Goal: Task Accomplishment & Management: Manage account settings

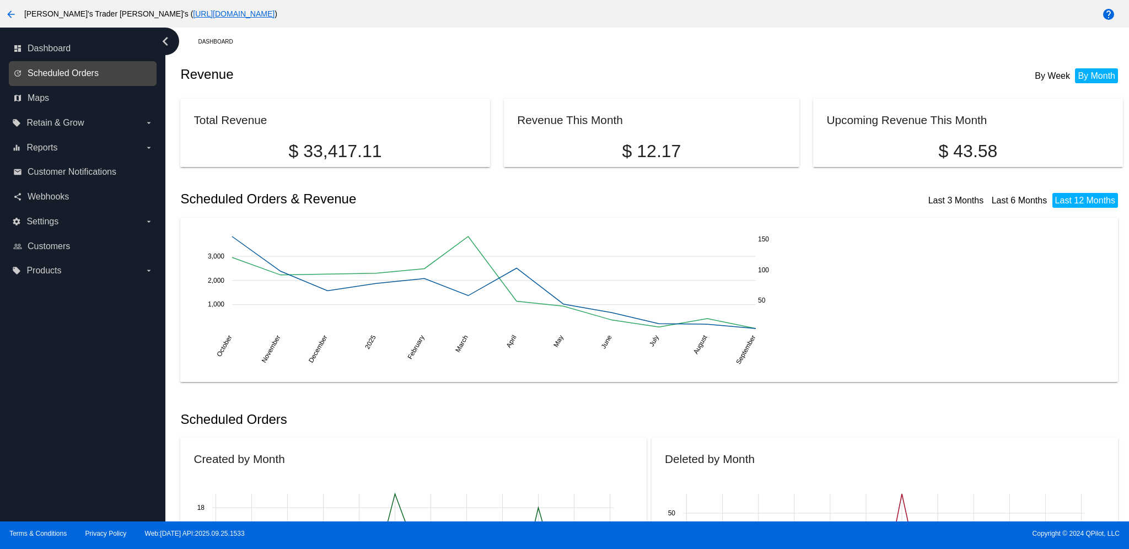
click at [81, 78] on span "Scheduled Orders" at bounding box center [63, 73] width 71 height 10
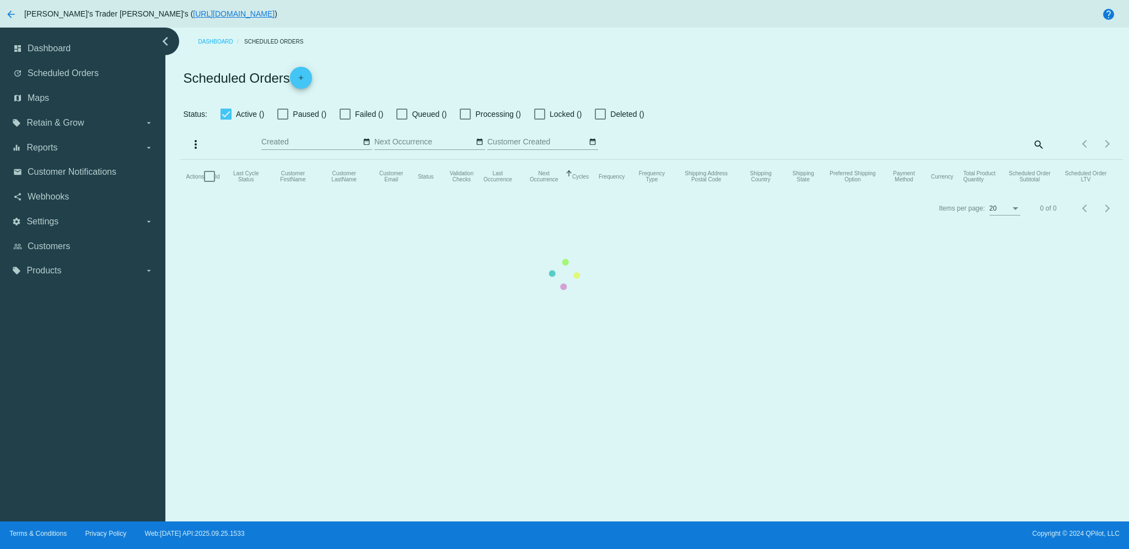
checkbox input "false"
checkbox input "true"
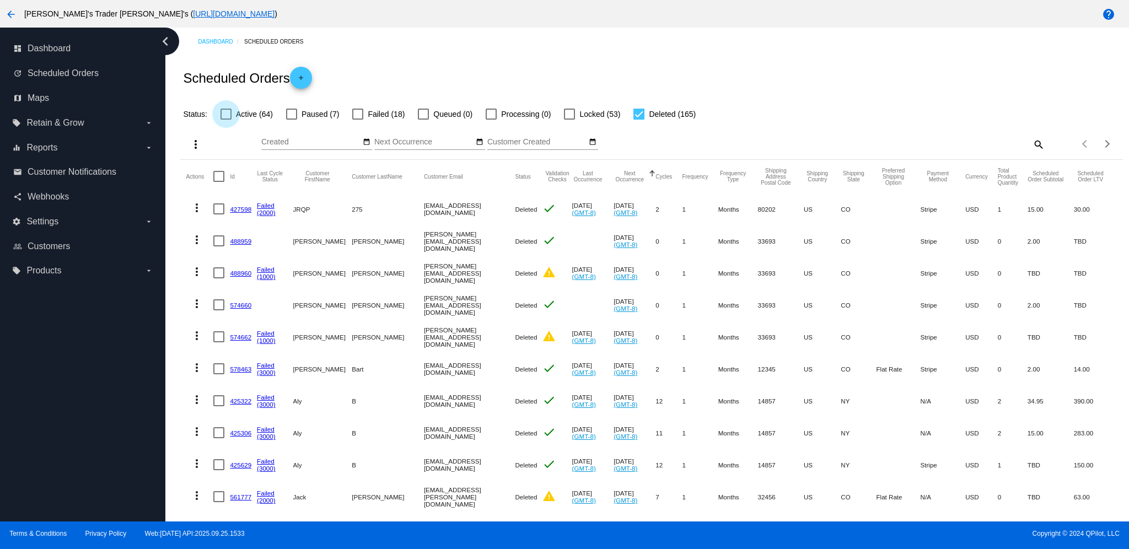
click at [247, 108] on span "Active (64)" at bounding box center [254, 113] width 37 height 13
click at [226, 120] on input "Active (64)" at bounding box center [225, 120] width 1 height 1
checkbox input "true"
click at [637, 109] on div at bounding box center [638, 114] width 11 height 11
click at [638, 120] on input "Deleted (165)" at bounding box center [638, 120] width 1 height 1
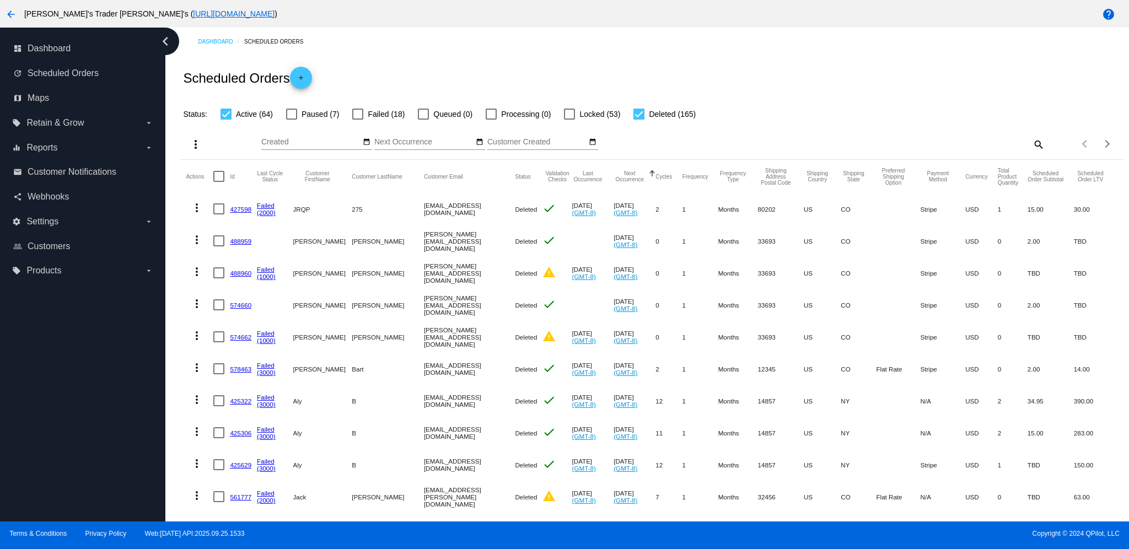
checkbox input "false"
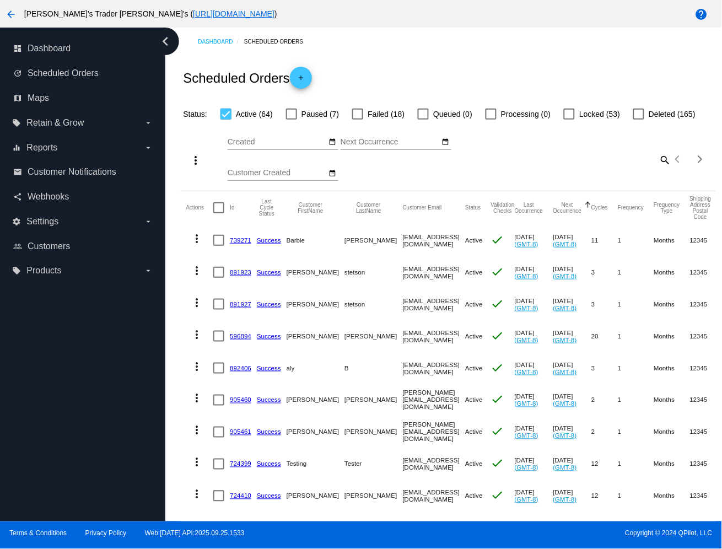
click at [196, 163] on mat-icon "more_vert" at bounding box center [195, 160] width 13 height 13
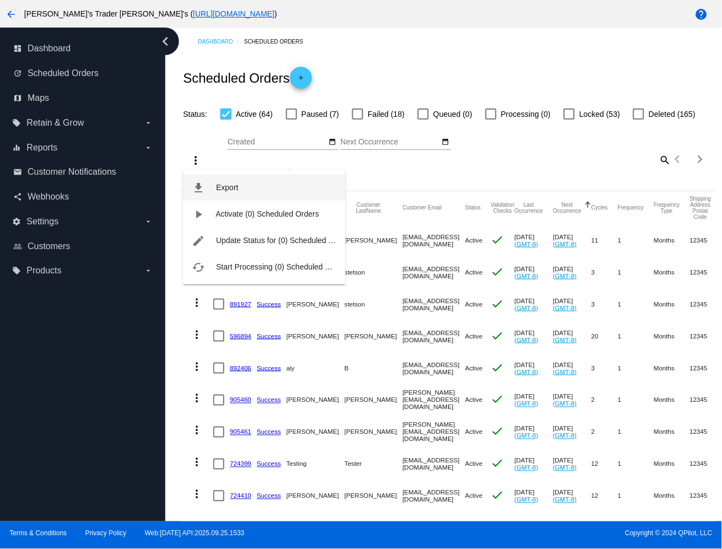
click at [222, 186] on span "Export" at bounding box center [227, 187] width 22 height 9
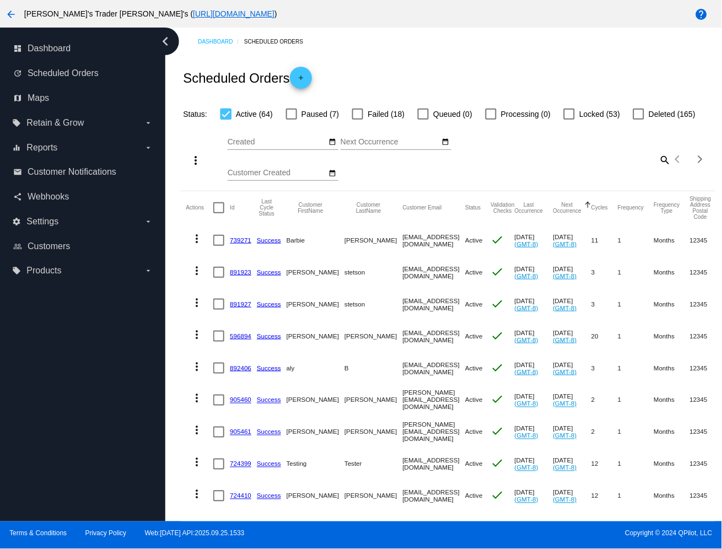
click at [538, 60] on div "Scheduled Orders add" at bounding box center [447, 78] width 535 height 44
